Goal: Information Seeking & Learning: Learn about a topic

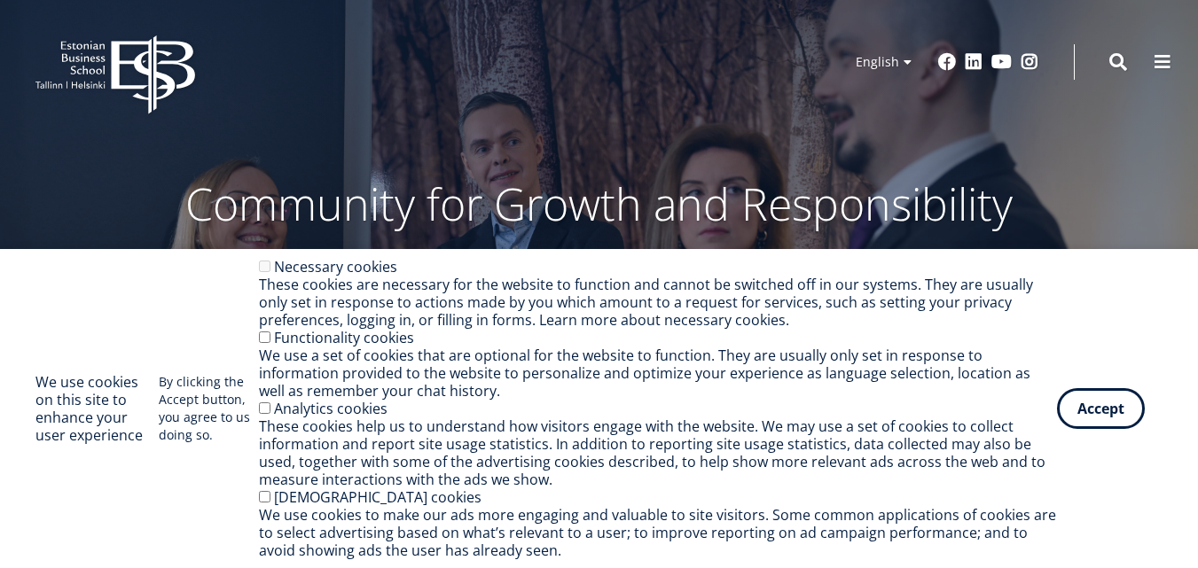
click at [77, 66] on icon "EBS Logo Created with Sketch." at bounding box center [115, 74] width 160 height 79
click at [1119, 407] on button "Accept" at bounding box center [1101, 405] width 88 height 41
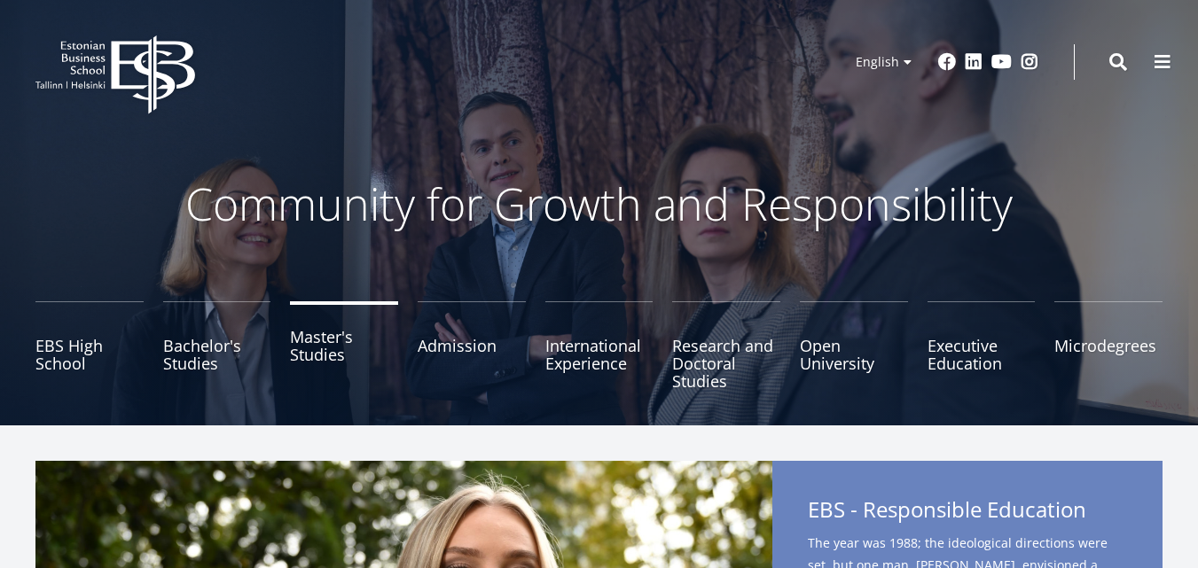
click at [330, 344] on link "Master's Studies" at bounding box center [344, 345] width 108 height 89
